Goal: Task Accomplishment & Management: Manage account settings

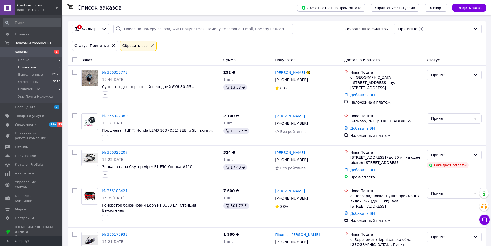
click at [21, 53] on span "Заказы" at bounding box center [21, 52] width 13 height 5
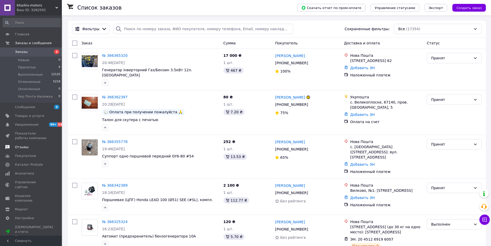
click at [23, 146] on span "Отзывы" at bounding box center [22, 147] width 14 height 5
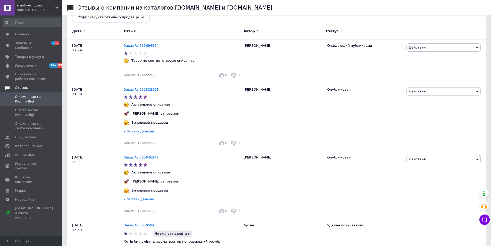
scroll to position [26, 0]
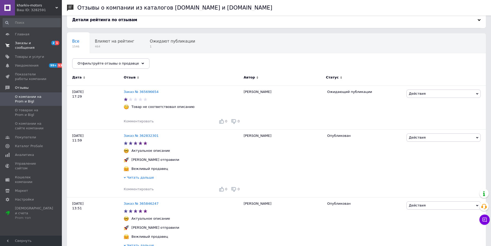
click at [20, 43] on span "Заказы и сообщения" at bounding box center [31, 45] width 33 height 9
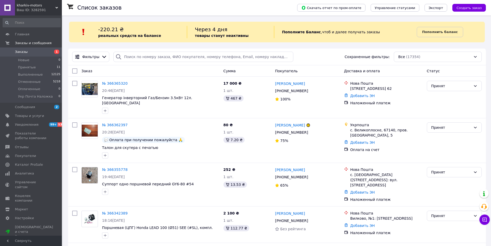
click at [20, 53] on span "Заказы" at bounding box center [21, 52] width 13 height 5
click at [24, 147] on span "Отзывы" at bounding box center [22, 147] width 14 height 5
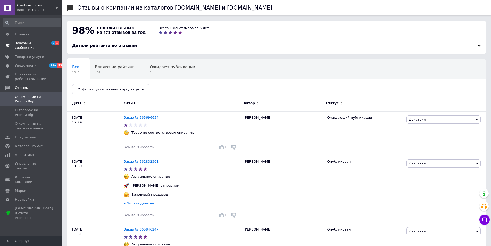
click at [26, 40] on link "Заказы и сообщения 2 1" at bounding box center [31, 45] width 63 height 13
